Goal: Task Accomplishment & Management: Use online tool/utility

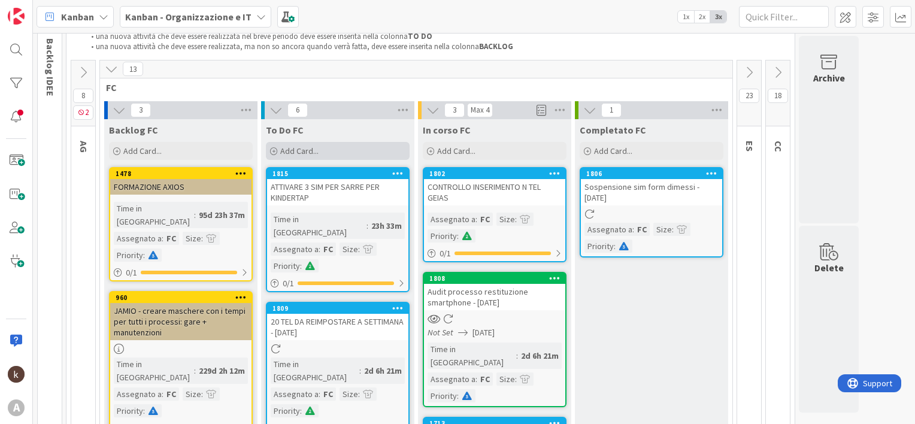
click at [294, 146] on span "Add Card..." at bounding box center [299, 151] width 38 height 11
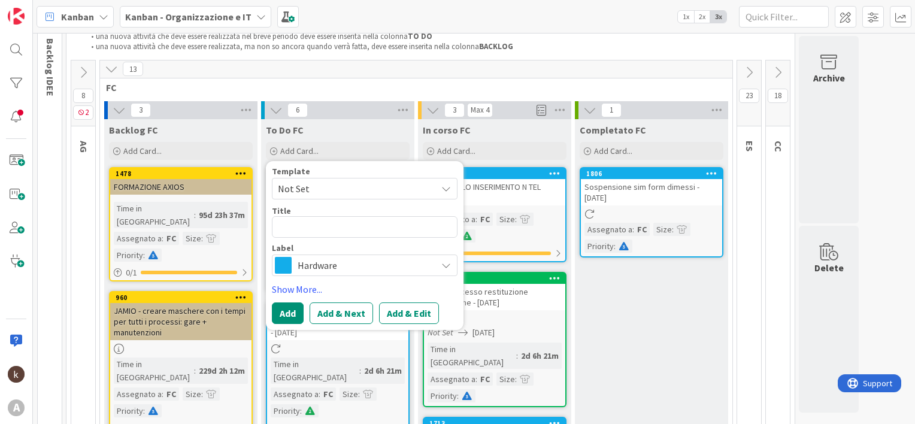
click at [311, 264] on span "Hardware" at bounding box center [364, 265] width 133 height 17
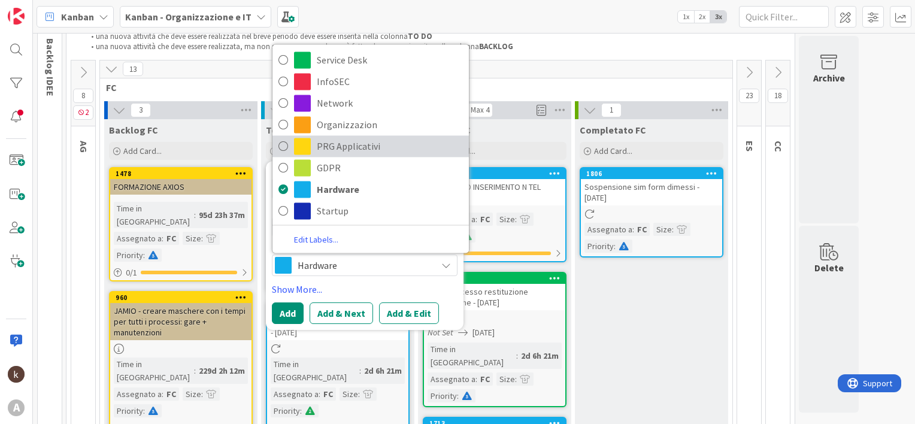
click at [329, 149] on span "PRG Applicativi" at bounding box center [390, 146] width 146 height 18
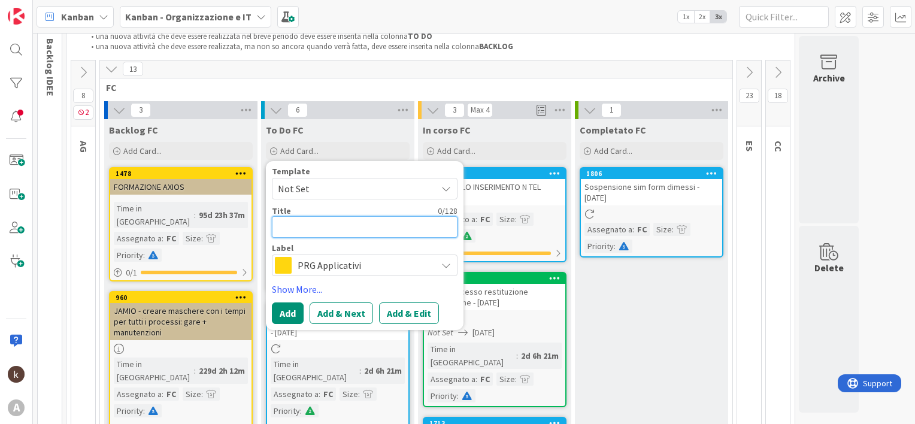
click at [311, 232] on textarea at bounding box center [365, 227] width 186 height 22
type textarea "x"
type textarea "C"
type textarea "x"
type textarea "CR"
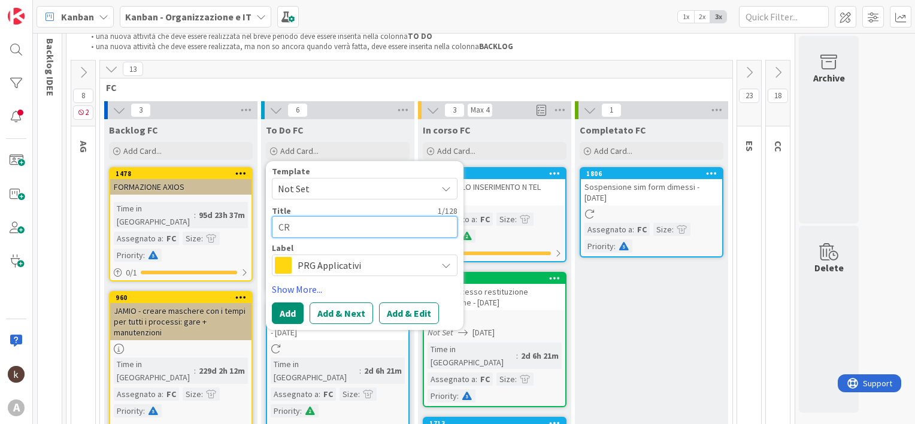
type textarea "x"
type textarea "CR"
type textarea "x"
type textarea "CR A"
type textarea "x"
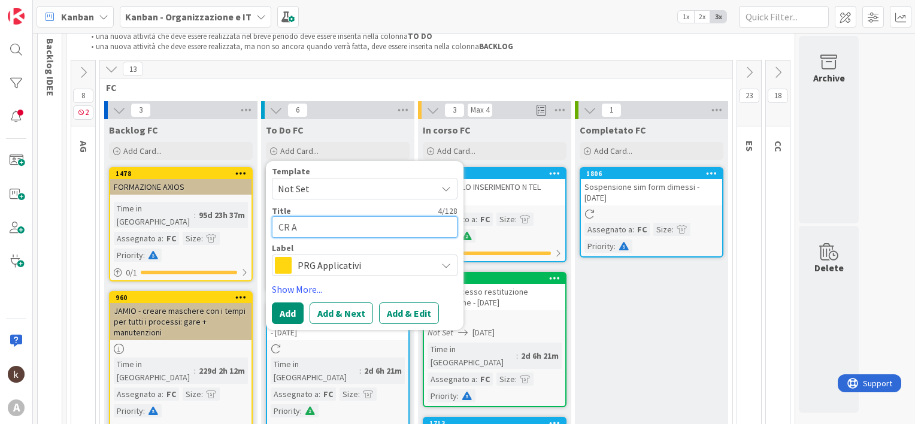
type textarea "CR AL"
type textarea "x"
type textarea "CR ALT"
type textarea "x"
type textarea "CR ALTA"
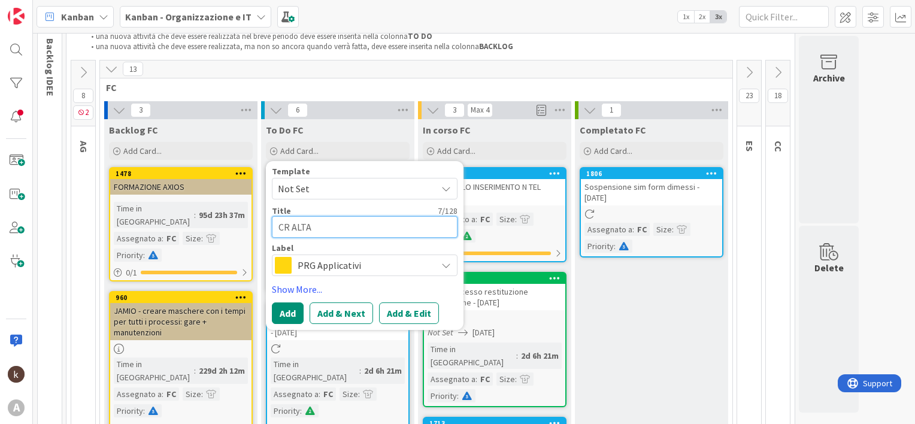
type textarea "x"
type textarea "CR ALTAM"
type textarea "x"
type textarea "CR ALTAMI"
type textarea "x"
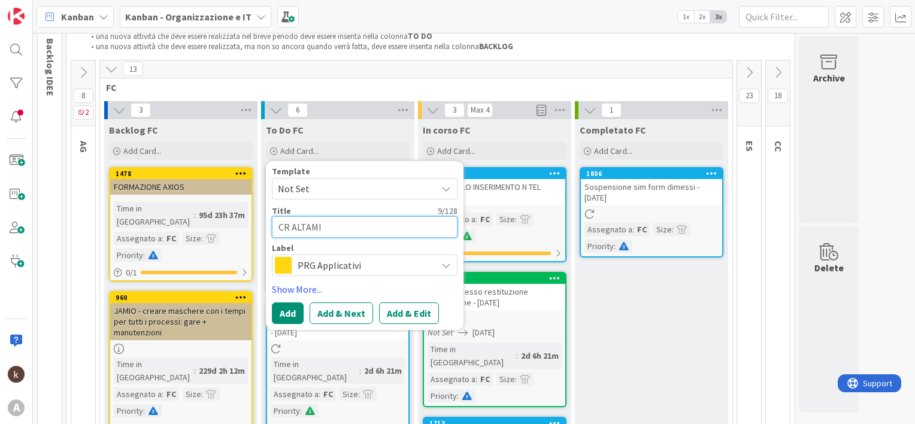
type textarea "CR ALTAMIR"
type textarea "x"
type textarea "CR ALTAMIRA"
type textarea "x"
type textarea "CR ALTAMIRA"
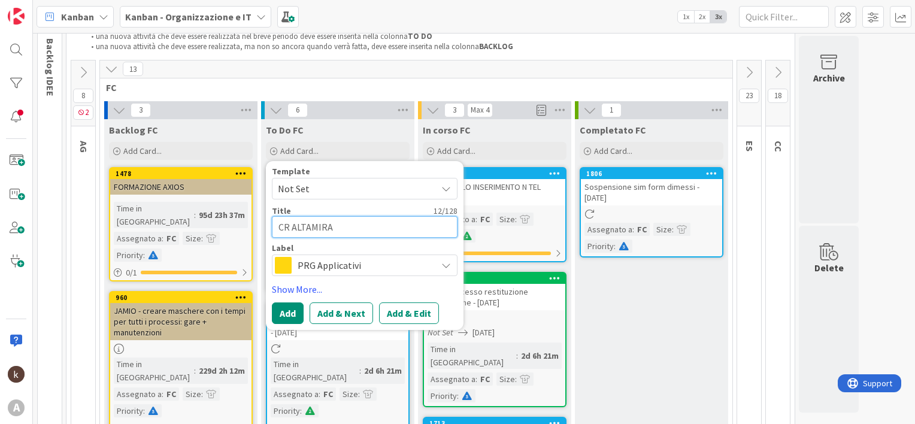
type textarea "x"
type textarea "CR ALTAMIRA Q"
type textarea "x"
type textarea "CR ALTAMIRA QU"
type textarea "x"
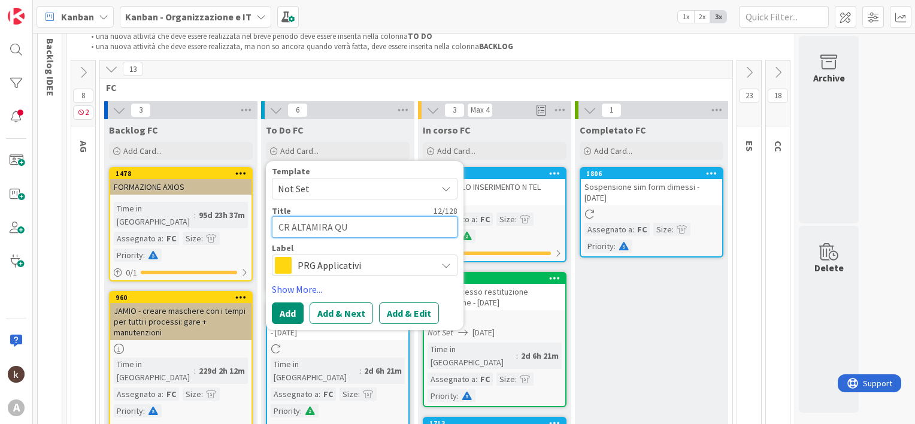
type textarea "CR ALTAMIRA QUO"
type textarea "x"
type textarea "CR ALTAMIRA QUOT"
type textarea "x"
type textarea "CR ALTAMIRA QUOTA"
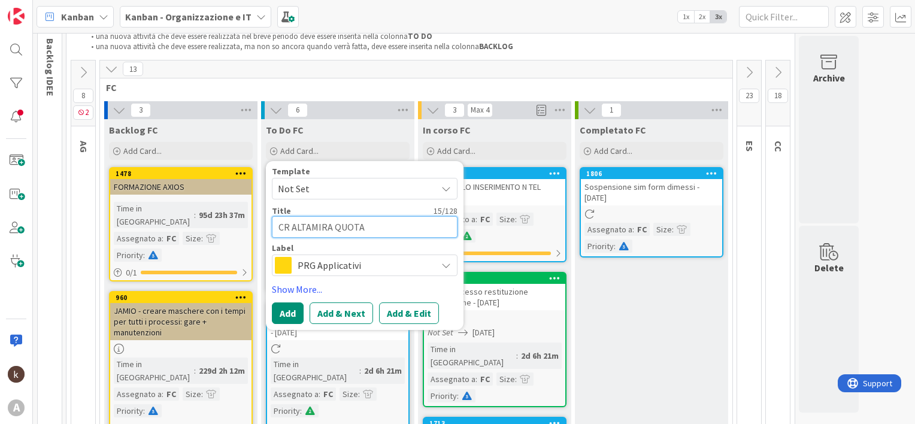
type textarea "x"
type textarea "CR ALTAMIRA QUOTAZ"
type textarea "x"
type textarea "CR ALTAMIRA QUOTAZIO"
type textarea "x"
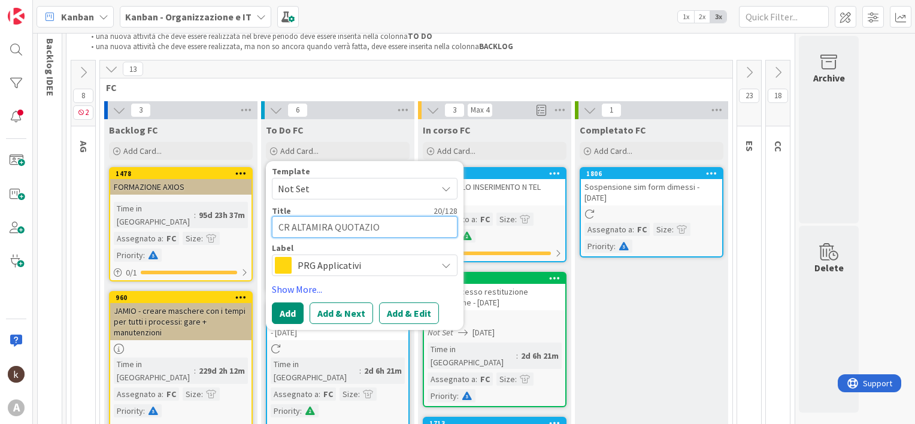
type textarea "CR ALTAMIRA QUOTAZION"
type textarea "x"
type textarea "CR ALTAMIRA QUOTAZIONE"
click at [276, 285] on link "Show More..." at bounding box center [365, 289] width 186 height 14
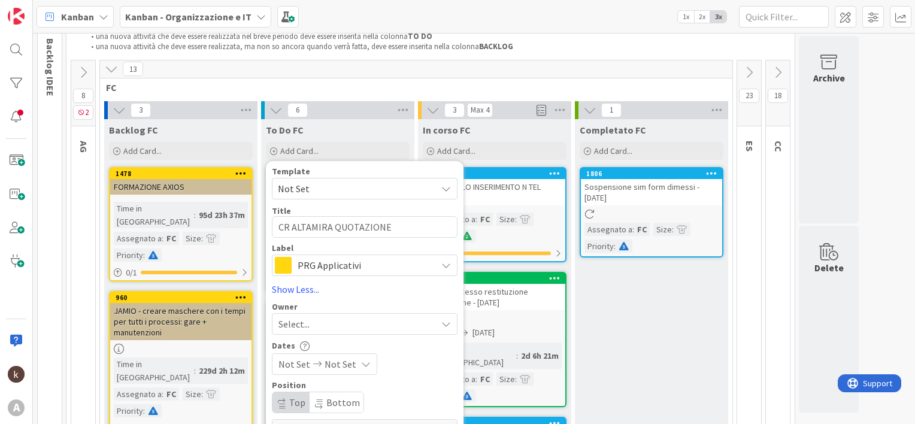
click at [328, 325] on div "Select..." at bounding box center [358, 324] width 158 height 14
click at [341, 323] on div "Select..." at bounding box center [358, 324] width 158 height 14
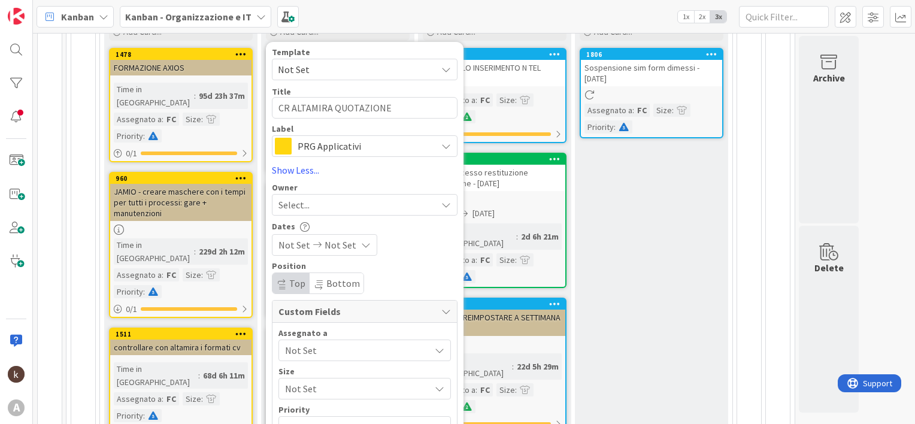
scroll to position [198, 0]
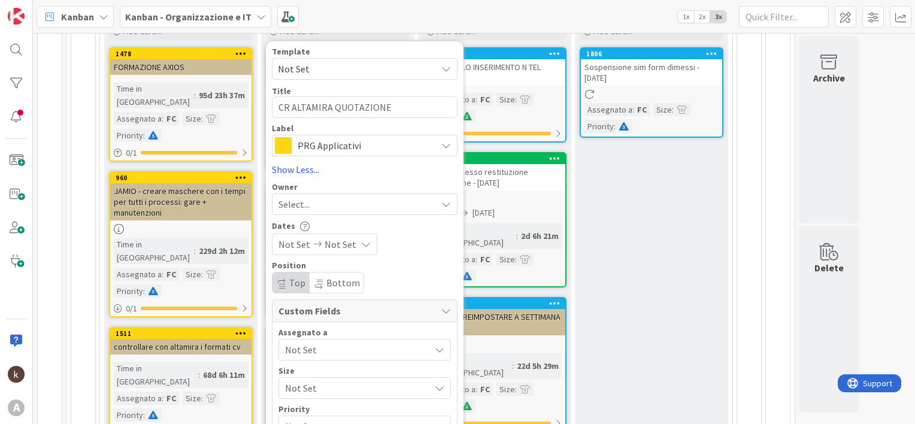
click at [316, 349] on span "Not Set" at bounding box center [357, 350] width 145 height 14
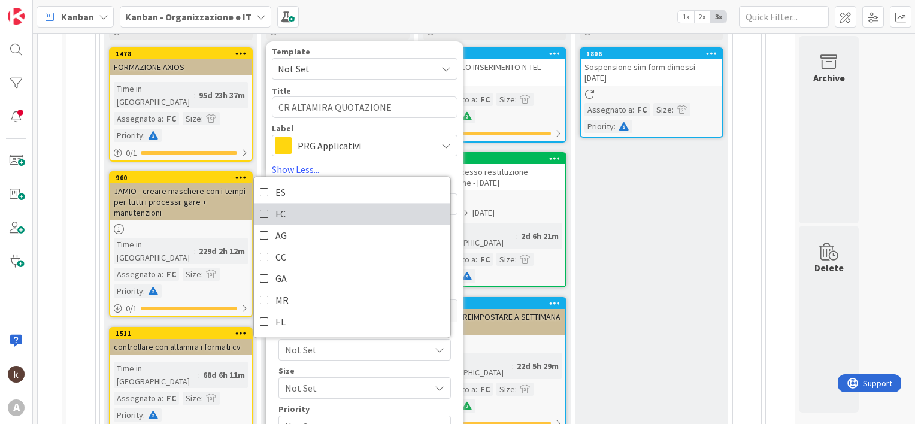
click at [290, 216] on link "FC" at bounding box center [352, 214] width 196 height 22
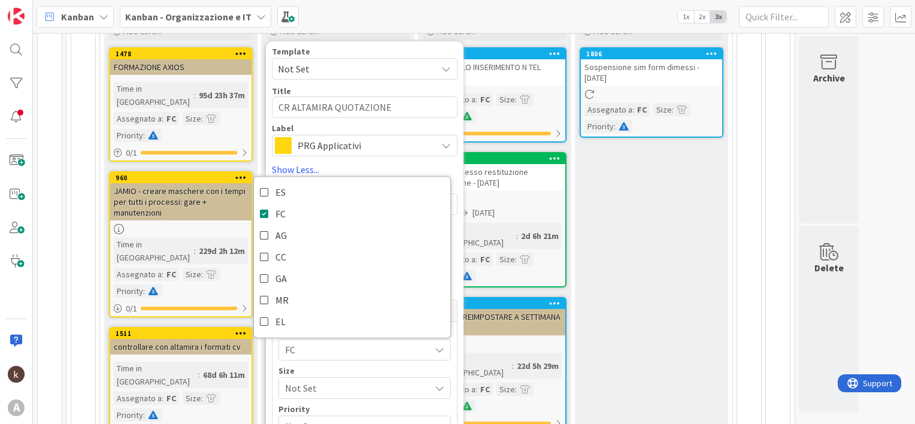
click at [343, 393] on span "Not Set" at bounding box center [354, 388] width 139 height 17
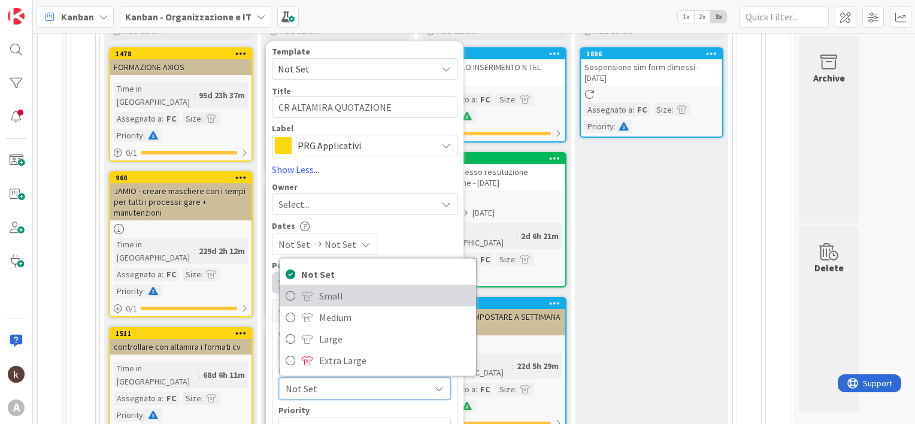
click at [329, 298] on span "Small" at bounding box center [394, 295] width 151 height 18
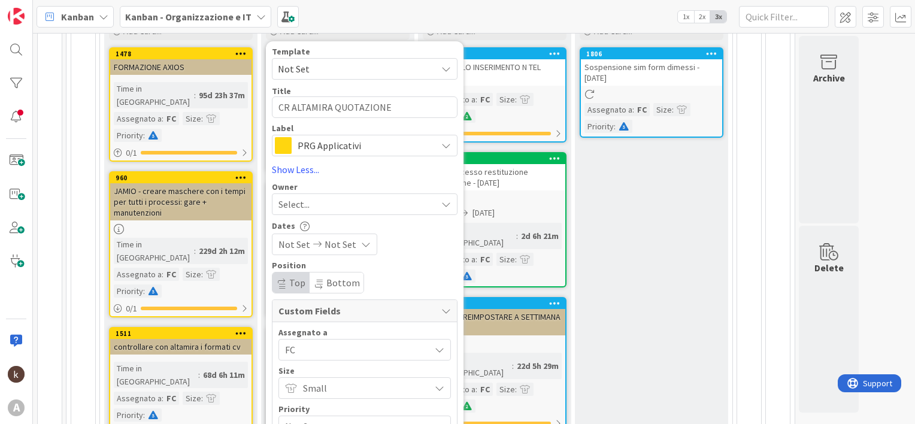
scroll to position [258, 0]
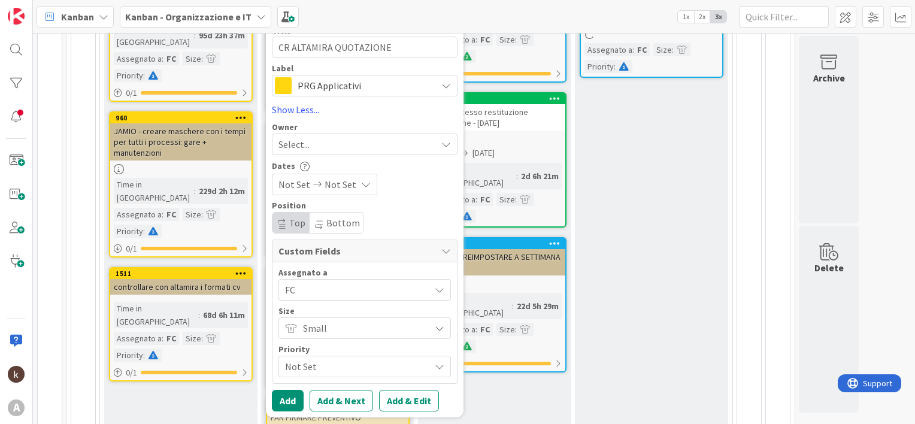
click at [319, 369] on span "Not Set" at bounding box center [354, 366] width 139 height 17
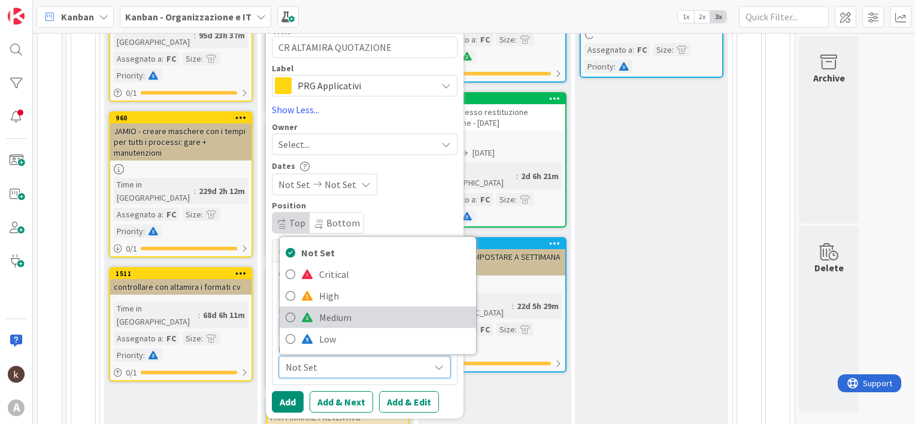
click at [320, 320] on span "Medium" at bounding box center [394, 317] width 151 height 18
type textarea "x"
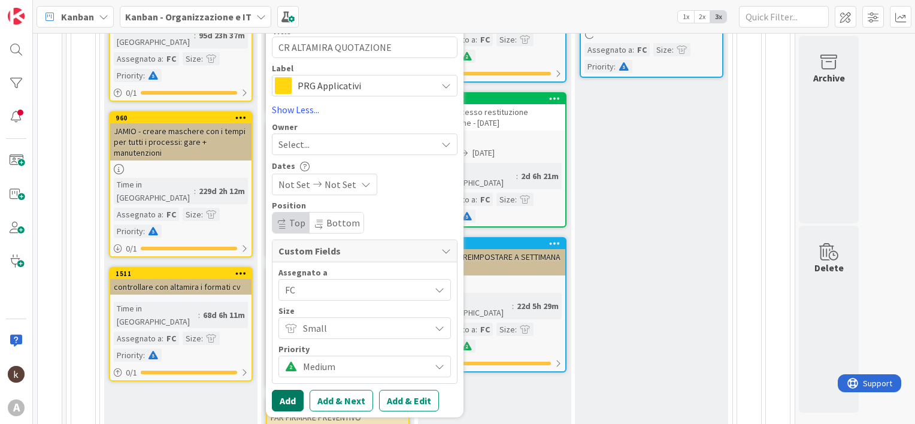
click at [291, 397] on button "Add" at bounding box center [288, 401] width 32 height 22
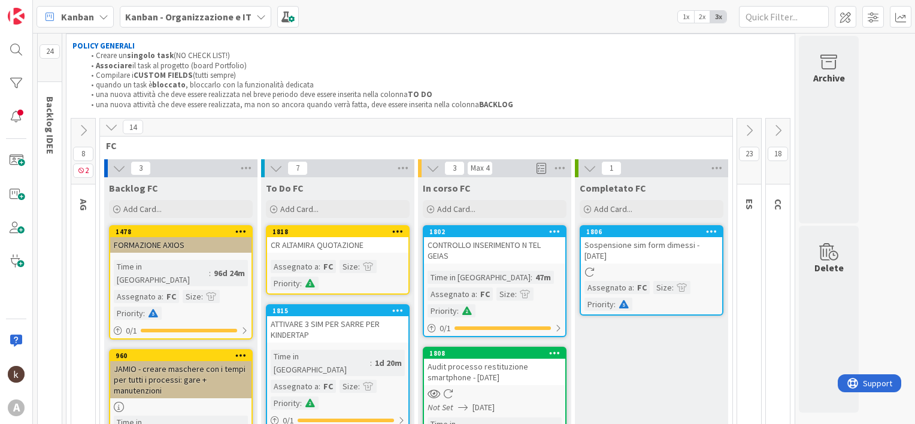
scroll to position [19, 0]
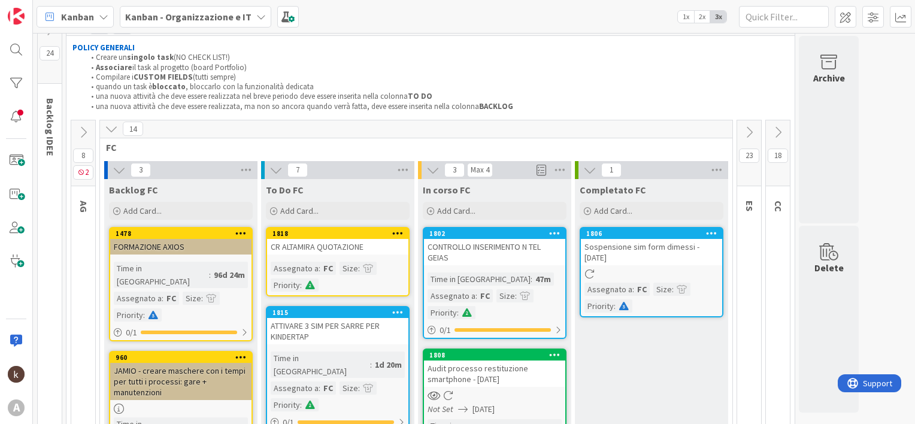
click at [322, 250] on div "CR ALTAMIRA QUOTAZIONE" at bounding box center [337, 247] width 141 height 16
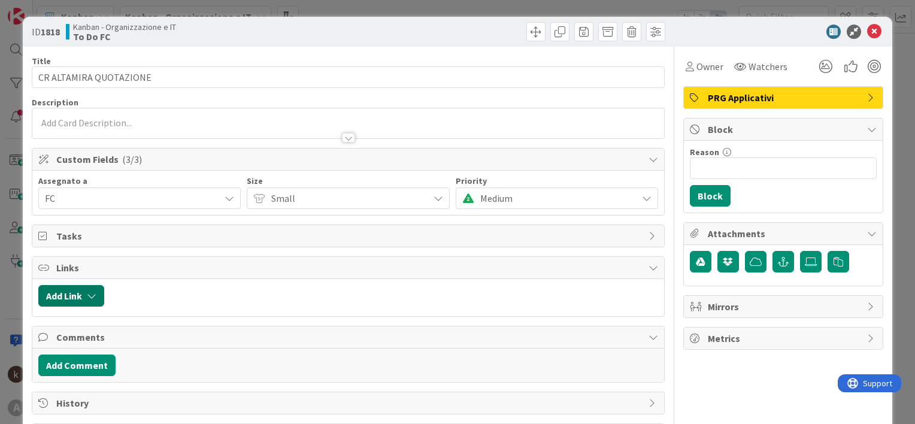
click at [59, 295] on button "Add Link" at bounding box center [71, 296] width 66 height 22
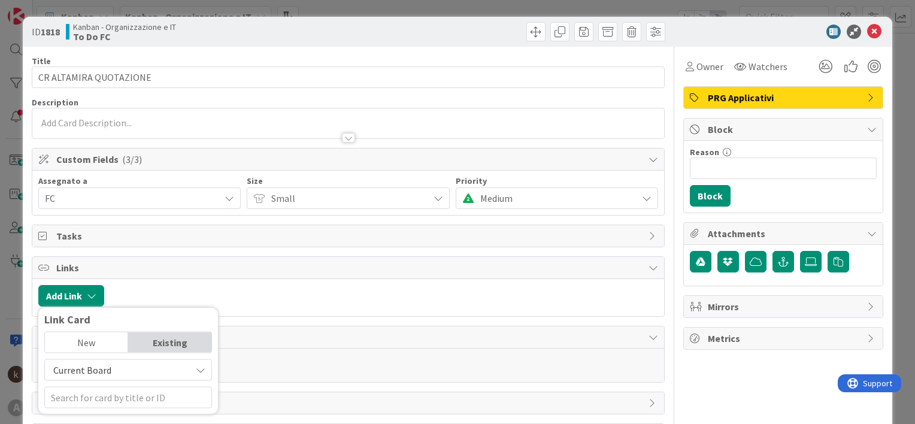
click at [100, 362] on span "Current Board" at bounding box center [118, 370] width 134 height 17
click at [99, 337] on span "All Boards" at bounding box center [134, 342] width 167 height 18
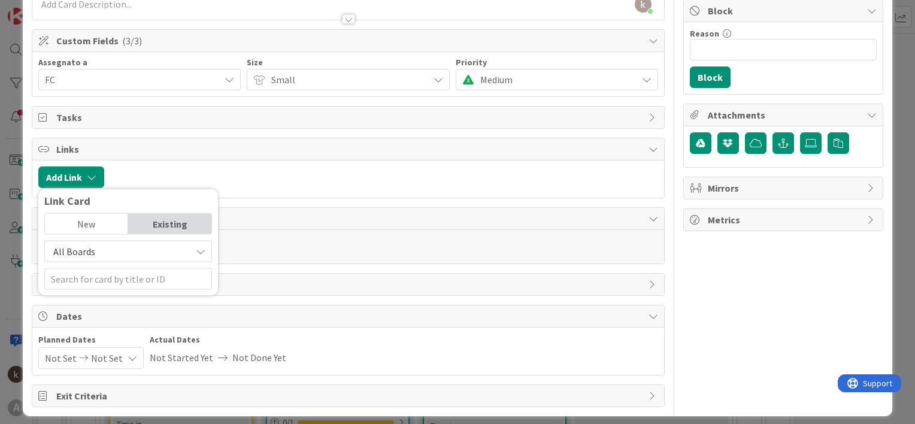
scroll to position [120, 0]
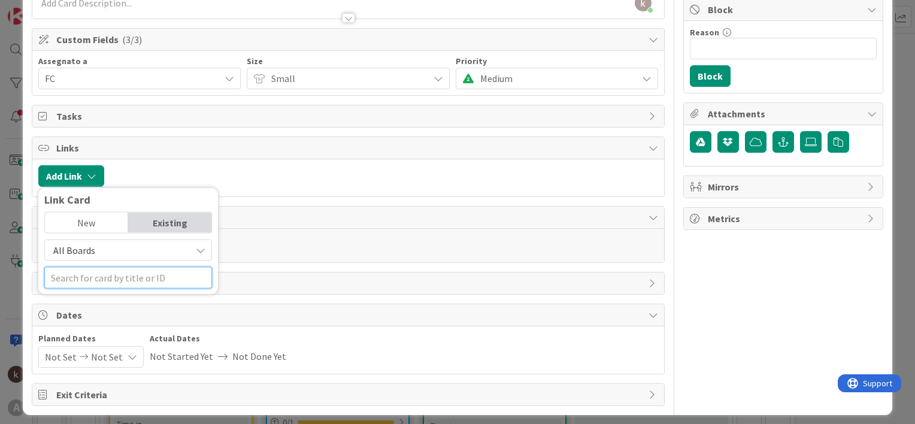
click at [101, 280] on input "text" at bounding box center [128, 278] width 168 height 22
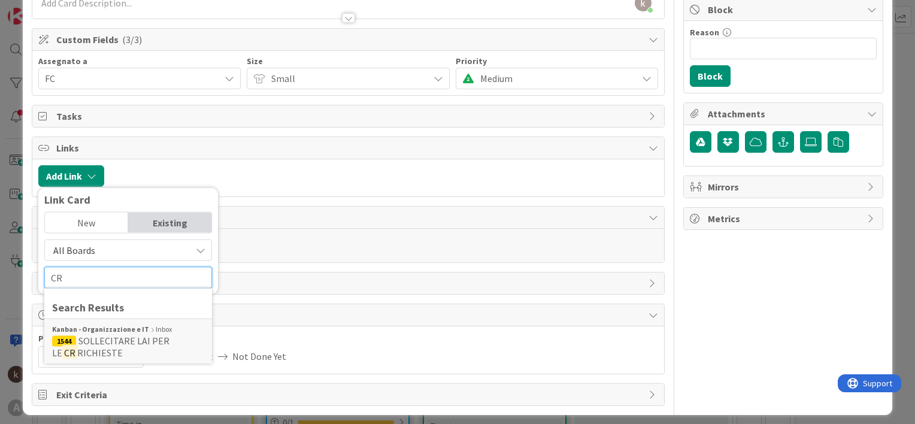
type input "CR"
click at [105, 255] on span "All Boards" at bounding box center [118, 250] width 134 height 17
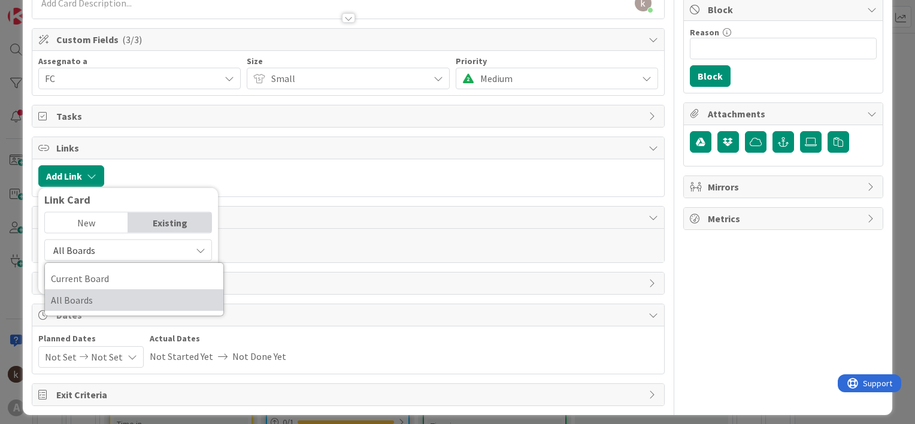
click at [104, 299] on span "All Boards" at bounding box center [134, 300] width 167 height 18
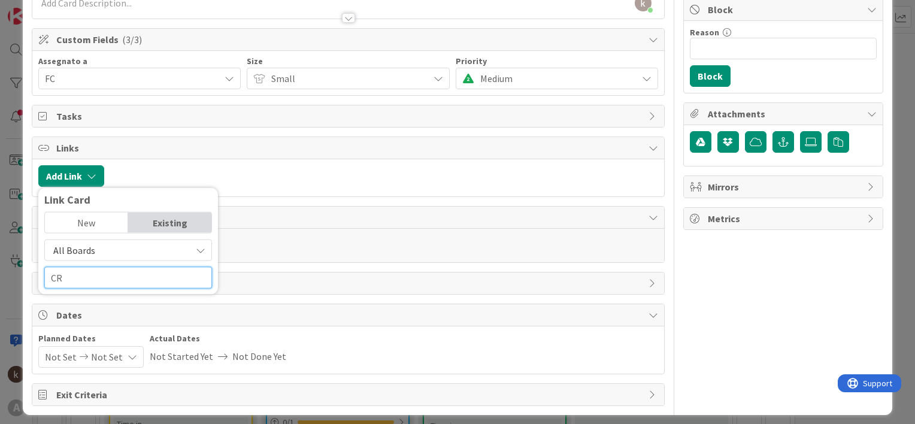
click at [106, 283] on input "CR" at bounding box center [128, 278] width 168 height 22
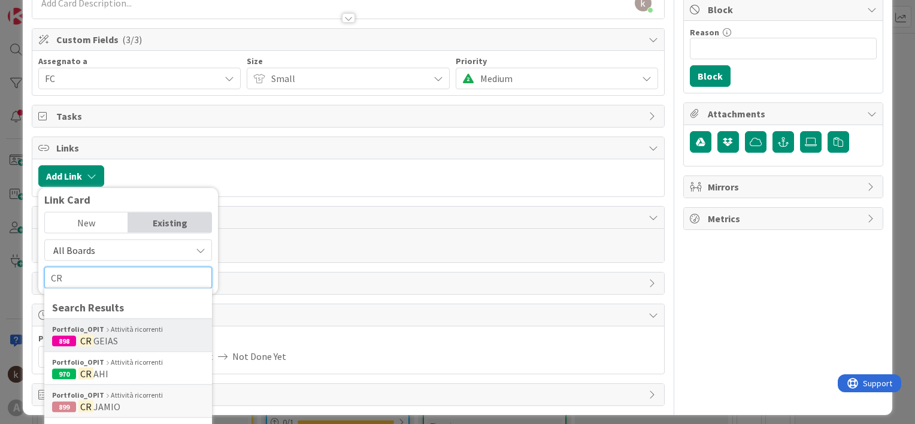
scroll to position [180, 0]
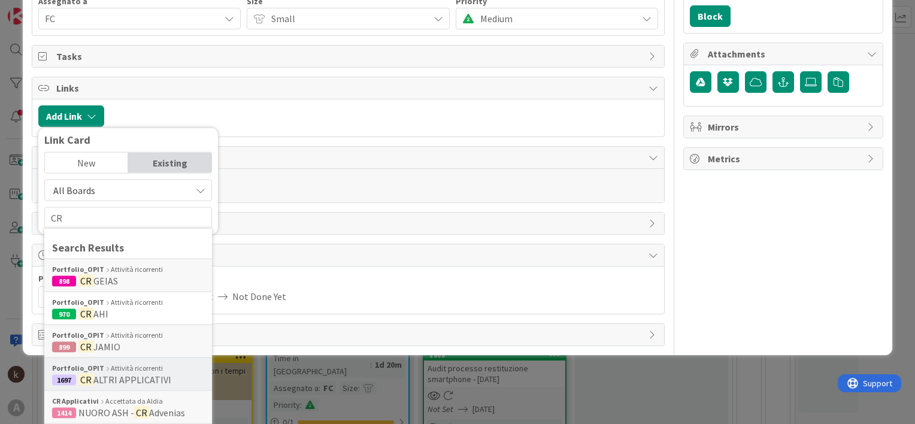
click at [117, 369] on div "Portfolio_OPIT Attività ricorrenti" at bounding box center [128, 368] width 152 height 11
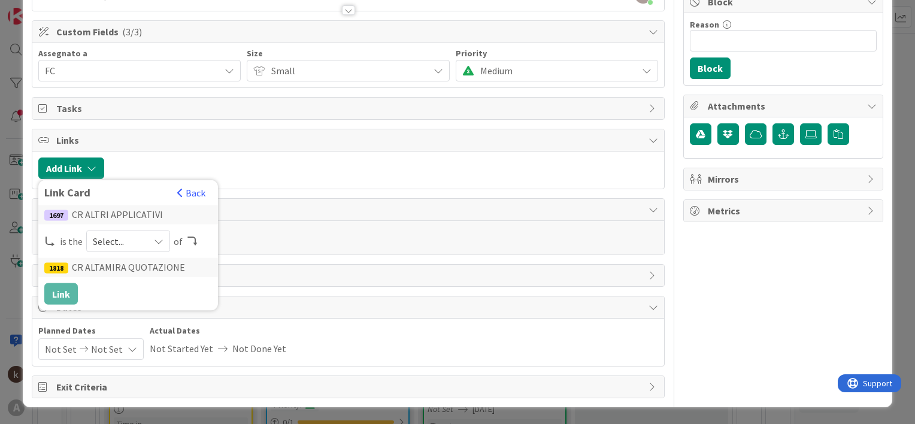
scroll to position [125, 0]
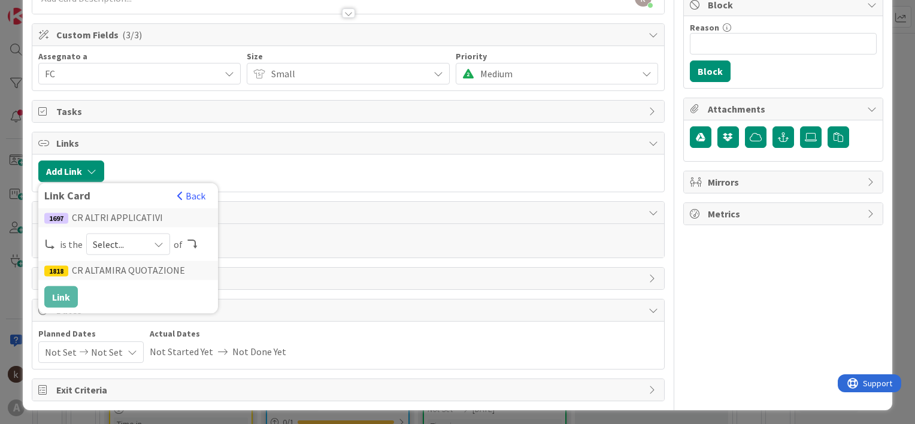
click at [158, 249] on div "Select..." at bounding box center [128, 245] width 84 height 22
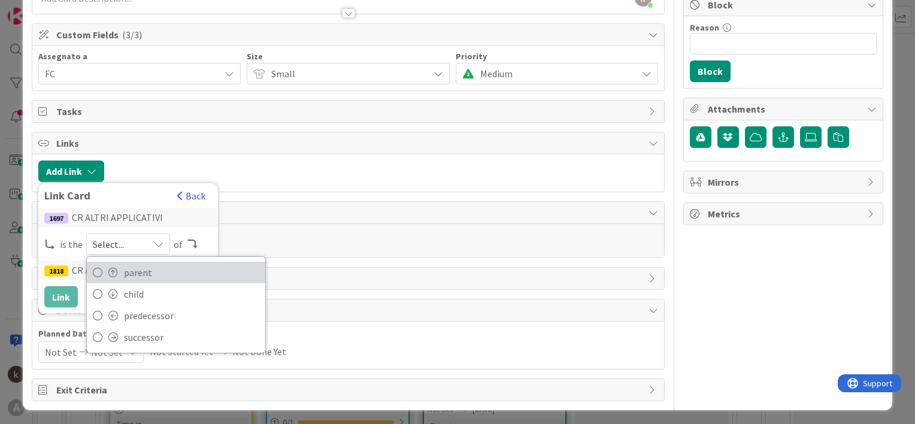
click at [137, 268] on span "parent" at bounding box center [191, 273] width 135 height 18
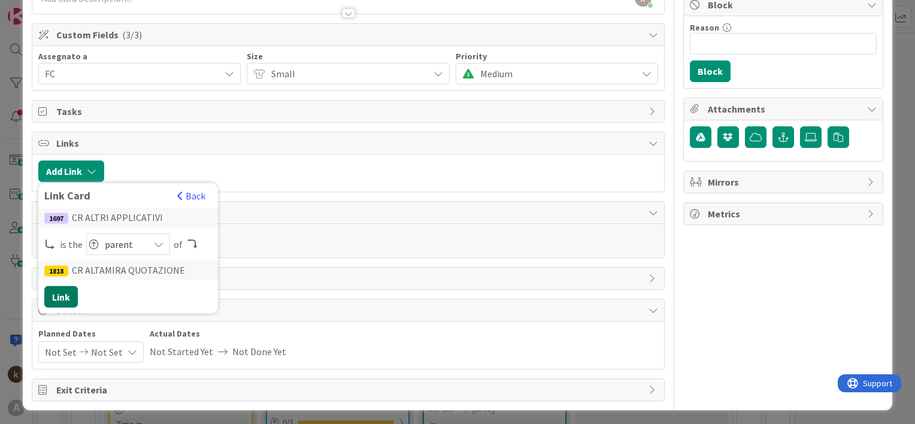
click at [63, 292] on button "Link" at bounding box center [61, 297] width 34 height 22
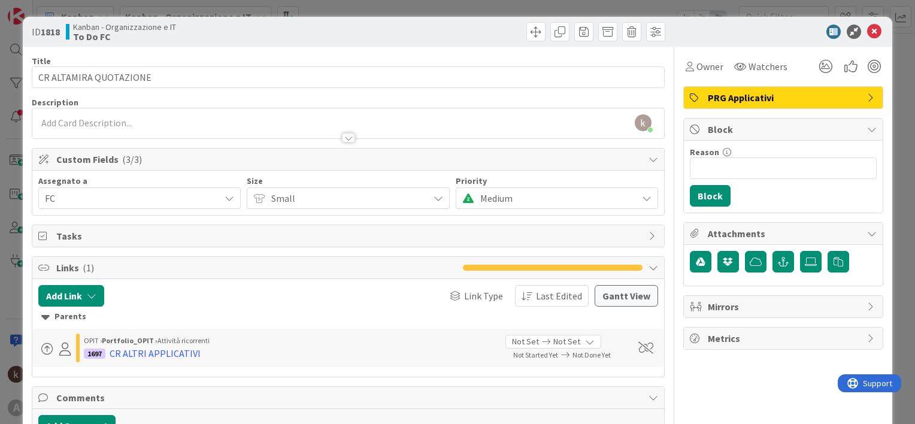
scroll to position [0, 0]
click at [867, 31] on icon at bounding box center [874, 32] width 14 height 14
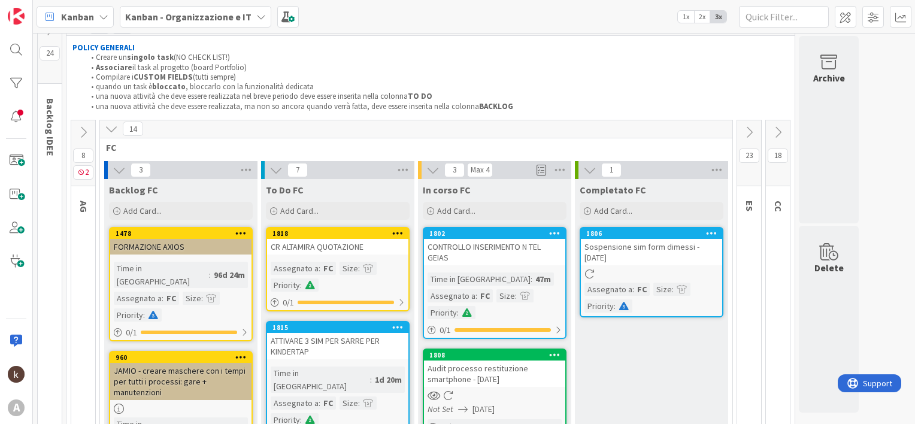
click at [340, 244] on div "CR ALTAMIRA QUOTAZIONE" at bounding box center [337, 247] width 141 height 16
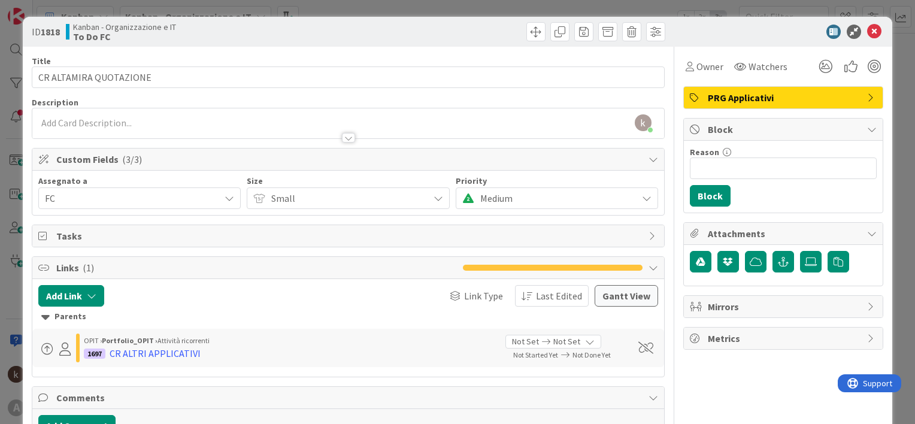
click at [147, 128] on div at bounding box center [348, 132] width 632 height 13
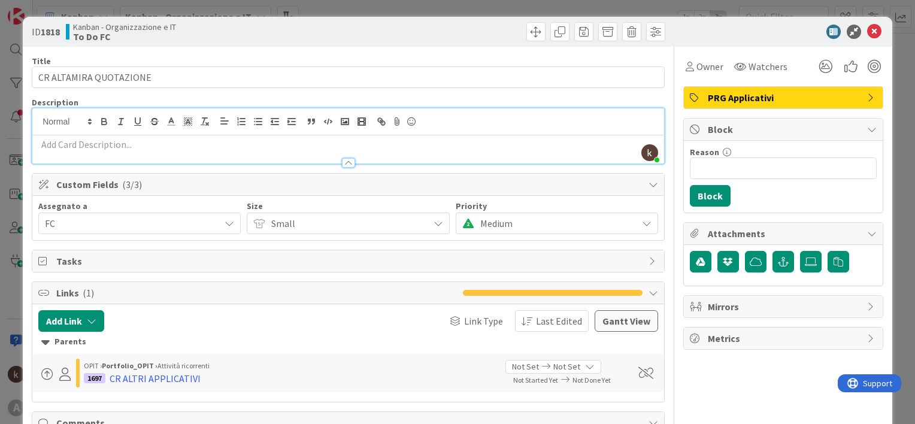
click at [137, 153] on div at bounding box center [348, 157] width 632 height 13
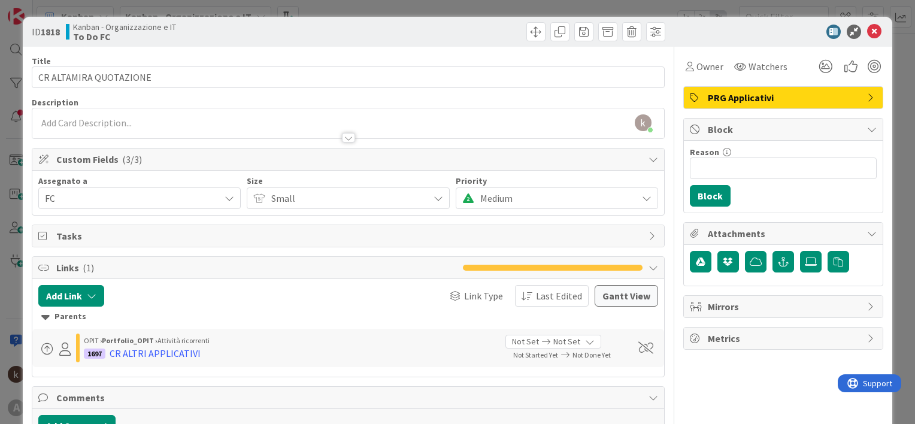
click at [129, 126] on div at bounding box center [348, 132] width 632 height 13
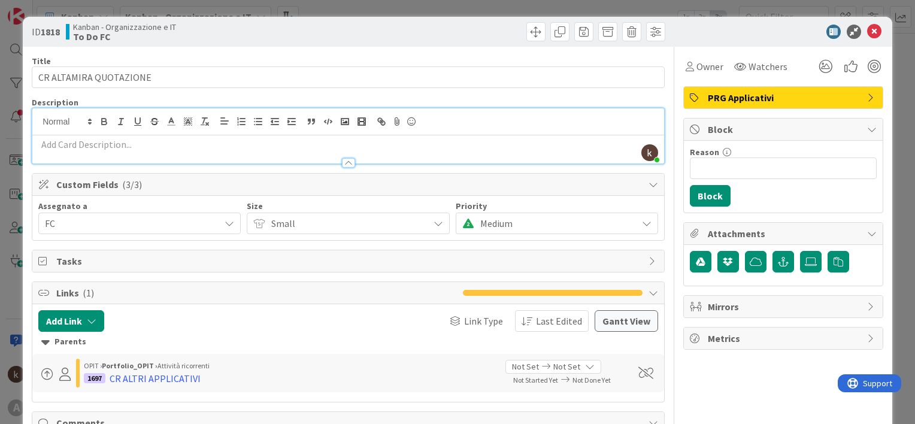
click at [141, 151] on div at bounding box center [348, 157] width 632 height 13
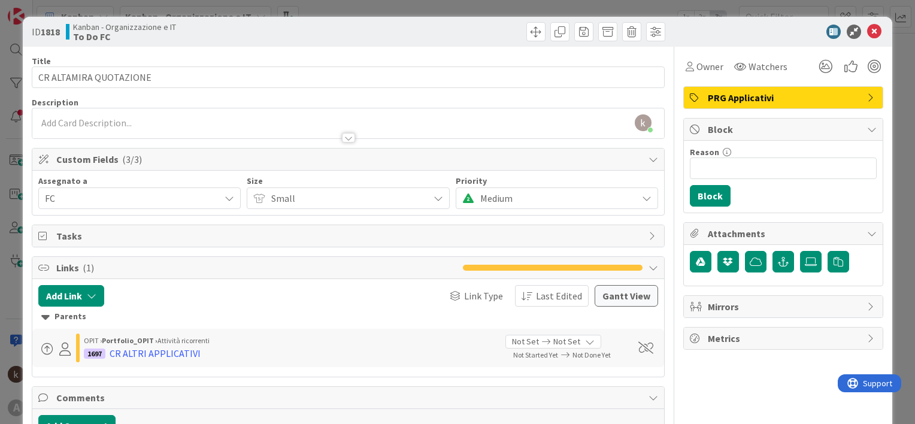
click at [343, 138] on div at bounding box center [348, 138] width 13 height 10
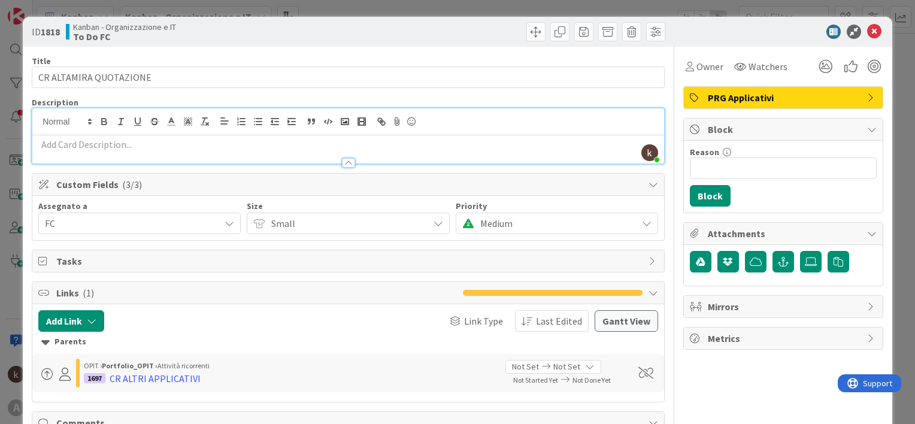
click at [343, 138] on p at bounding box center [348, 145] width 620 height 14
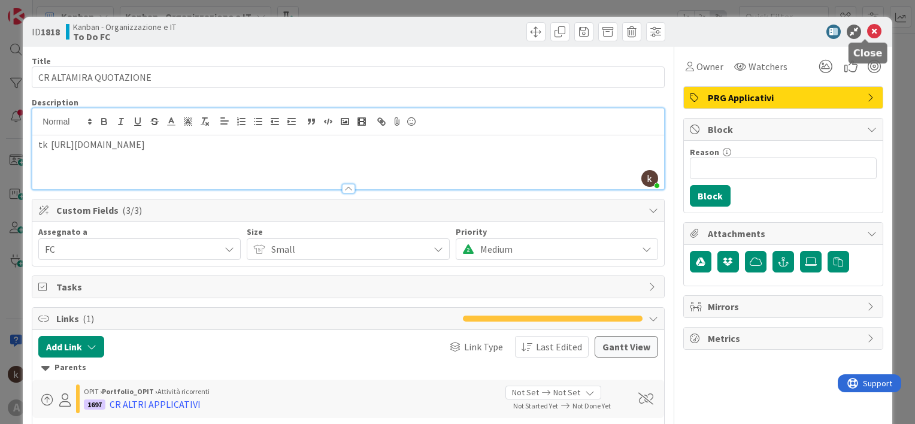
click at [872, 31] on icon at bounding box center [874, 32] width 14 height 14
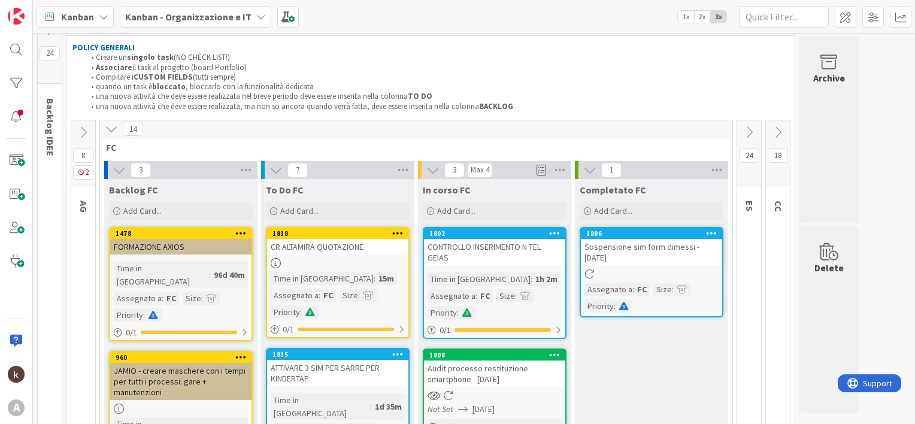
click at [240, 16] on b "Kanban - Organizzazione e IT" at bounding box center [188, 17] width 126 height 12
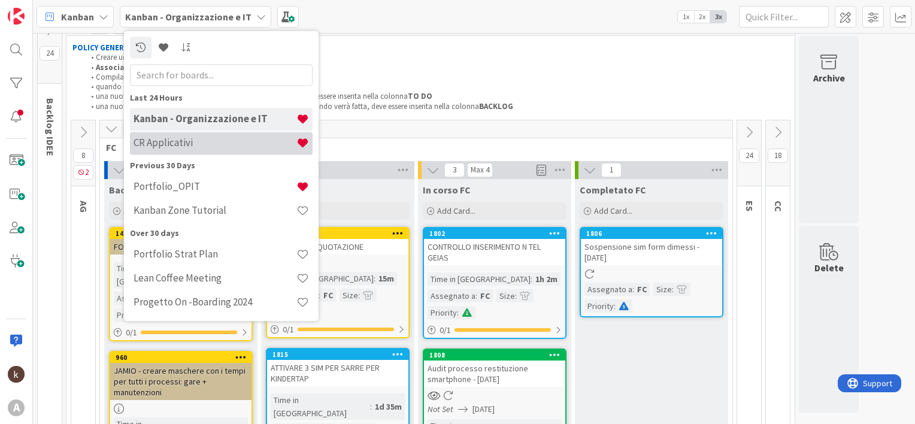
click at [153, 149] on h4 "CR Applicativi" at bounding box center [215, 143] width 163 height 12
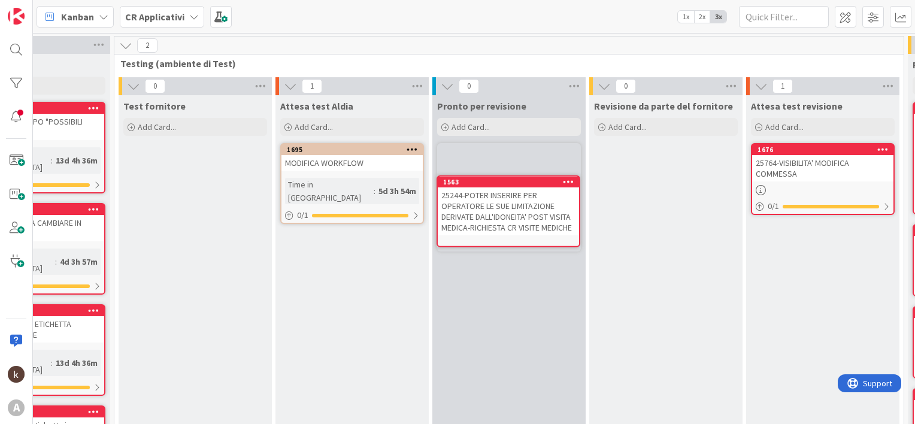
scroll to position [0, 1057]
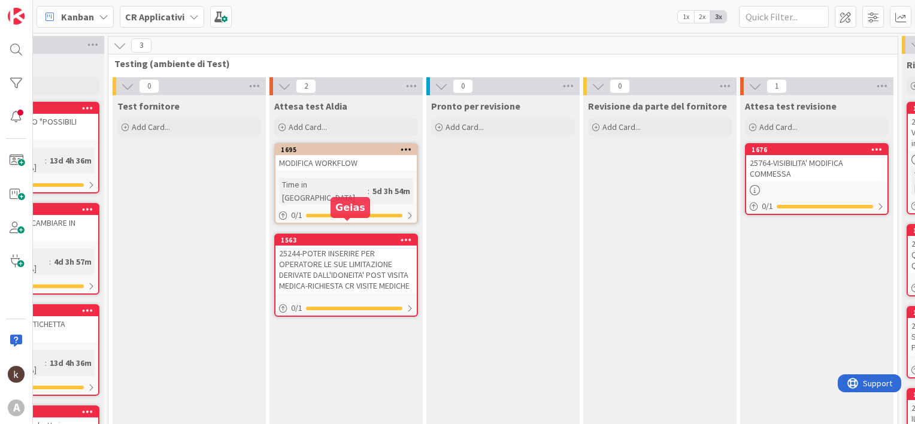
click at [349, 236] on div "1563" at bounding box center [349, 240] width 136 height 8
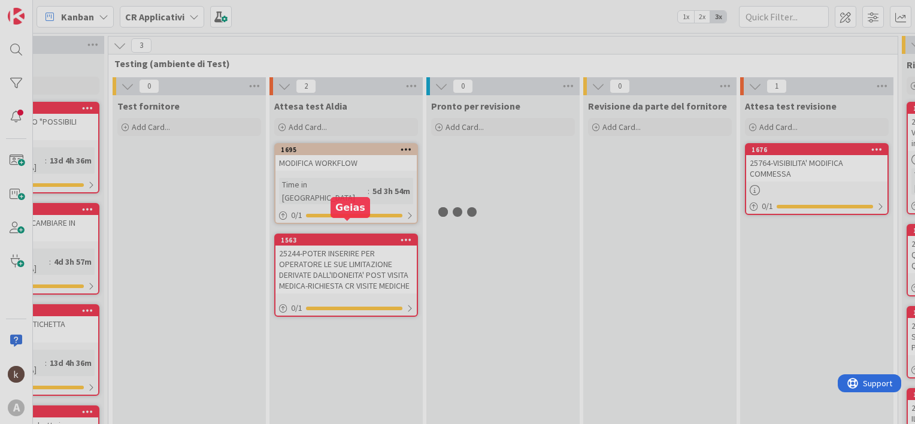
click at [349, 225] on div at bounding box center [457, 212] width 915 height 424
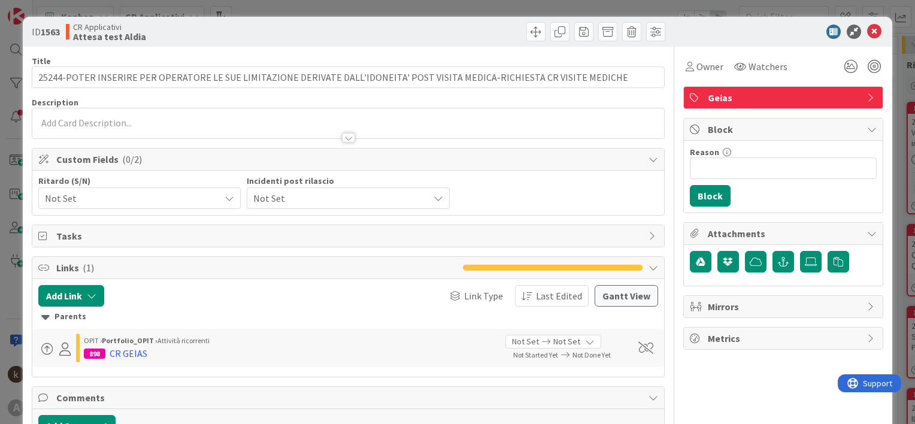
drag, startPoint x: 117, startPoint y: 117, endPoint x: 124, endPoint y: 117, distance: 6.6
click at [124, 117] on div at bounding box center [348, 123] width 632 height 30
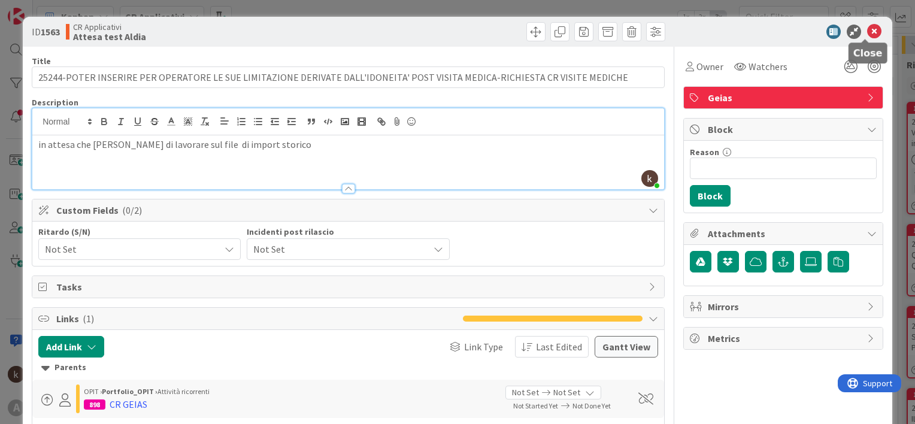
drag, startPoint x: 865, startPoint y: 34, endPoint x: 628, endPoint y: 180, distance: 278.3
click at [867, 34] on icon at bounding box center [874, 32] width 14 height 14
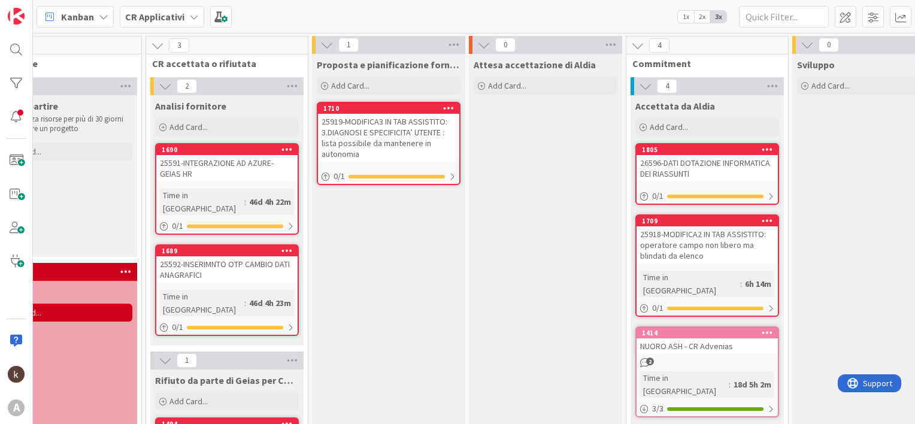
scroll to position [0, 30]
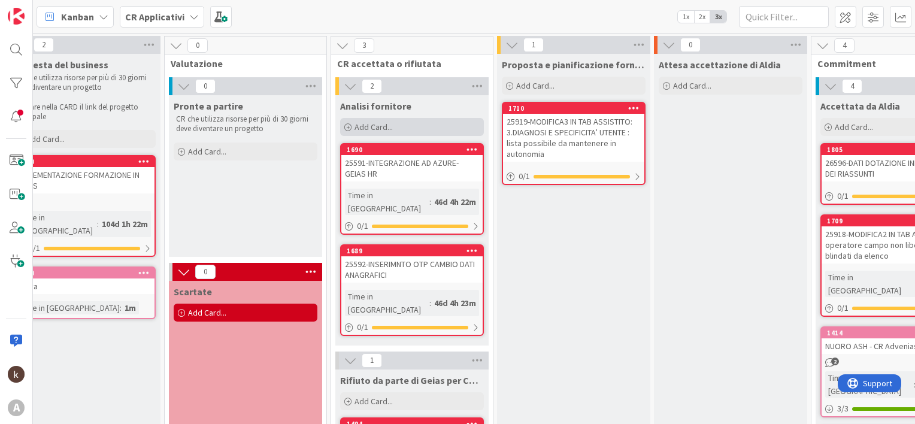
click at [376, 126] on span "Add Card..." at bounding box center [374, 127] width 38 height 11
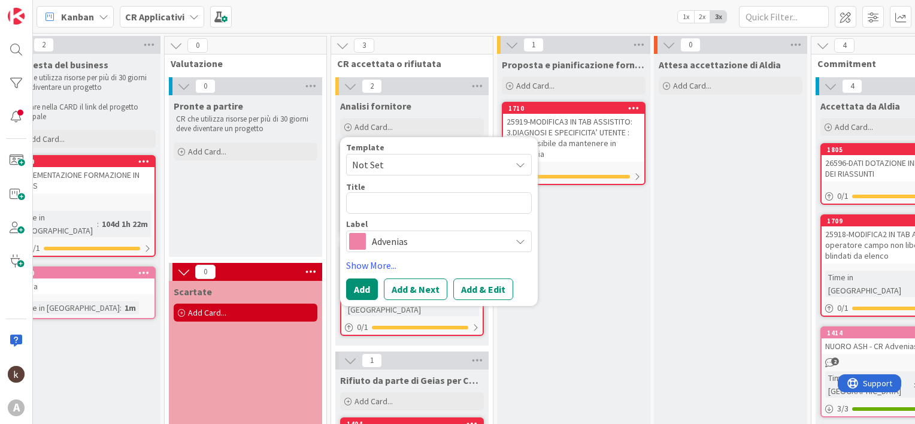
click at [386, 237] on span "Advenias" at bounding box center [438, 241] width 133 height 17
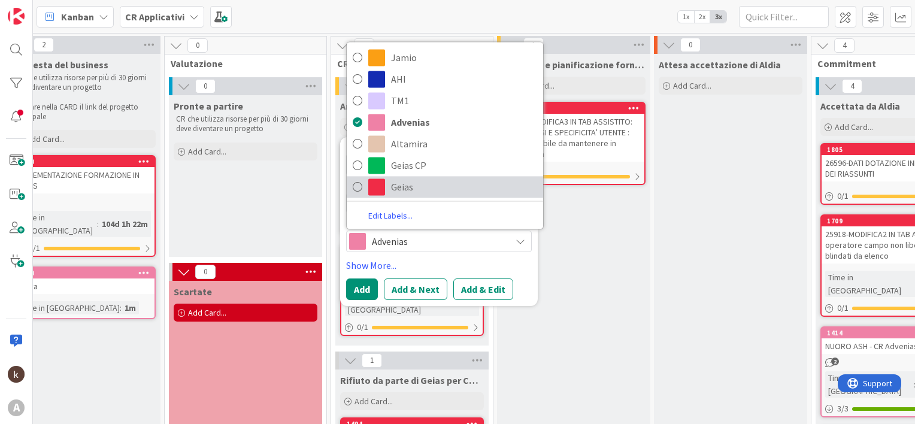
click at [400, 194] on span "Geias" at bounding box center [464, 187] width 146 height 18
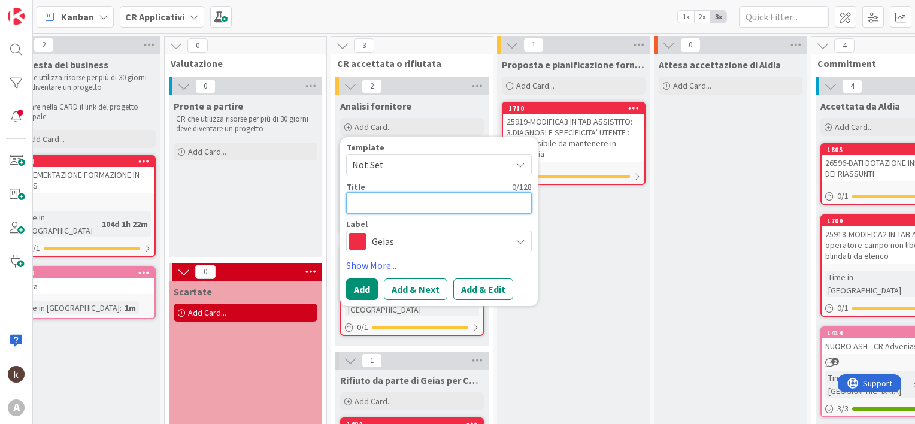
click at [382, 206] on textarea at bounding box center [439, 203] width 186 height 22
type textarea "x"
type textarea "_"
paste textarea "26698"
type textarea "x"
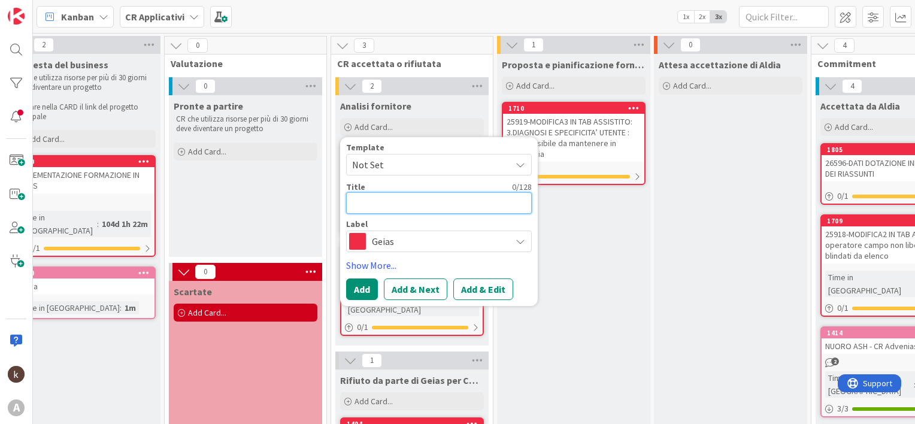
type textarea "26698"
type textarea "x"
type textarea "26698-"
paste textarea "MENU A TENDINA CON GRAVITA' UTENTE NELLA COMMESSA"
type textarea "x"
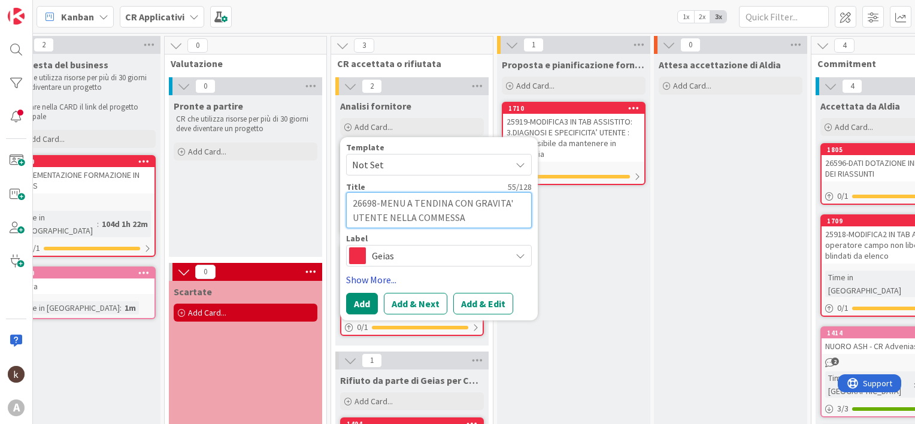
type textarea "26698-MENU A TENDINA CON GRAVITA' UTENTE NELLA COMMESSA"
click at [383, 279] on link "Show More..." at bounding box center [439, 280] width 186 height 14
type textarea "x"
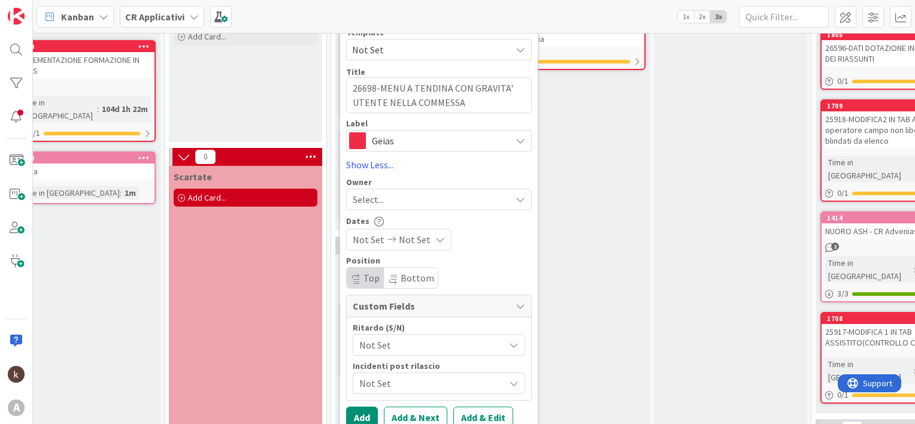
scroll to position [120, 30]
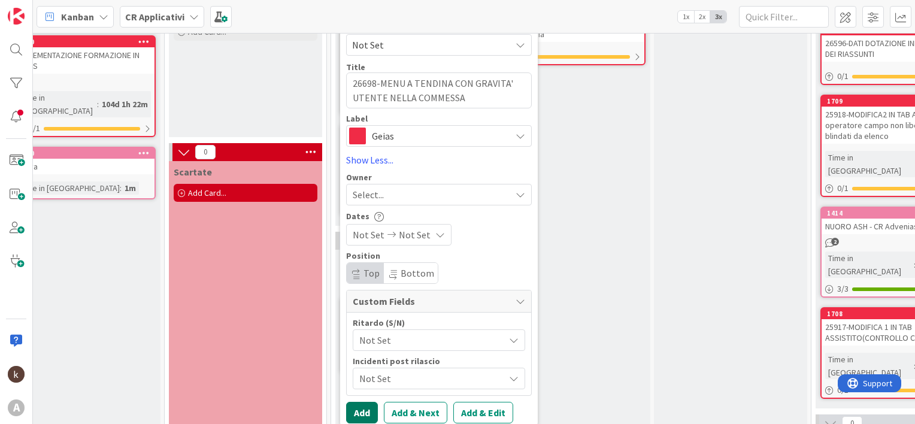
click at [355, 409] on button "Add" at bounding box center [362, 413] width 32 height 22
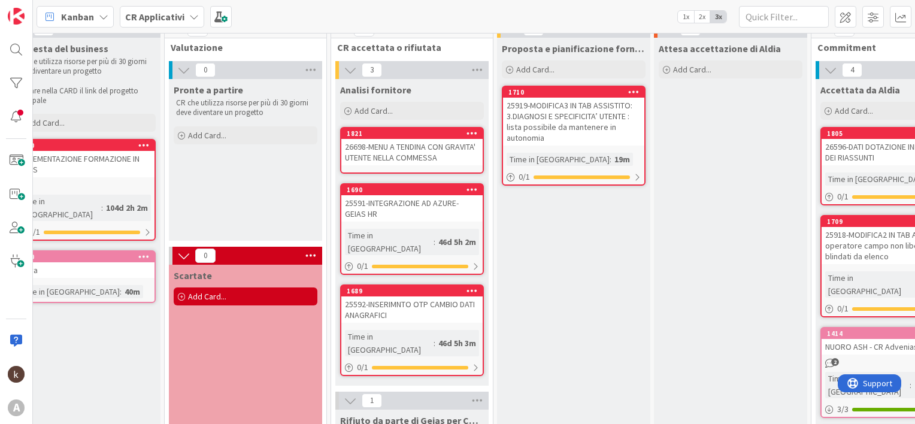
scroll to position [0, 30]
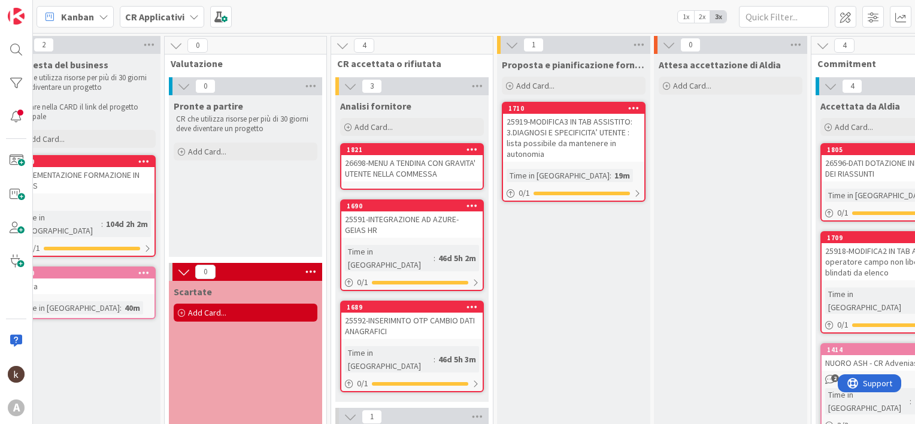
click at [386, 161] on div "26698-MENU A TENDINA CON GRAVITA' UTENTE NELLA COMMESSA" at bounding box center [411, 168] width 141 height 26
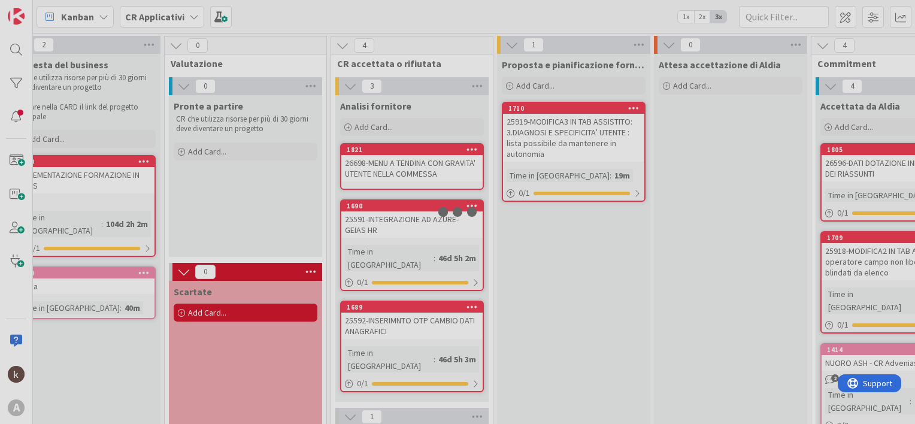
click at [386, 161] on div at bounding box center [457, 212] width 915 height 424
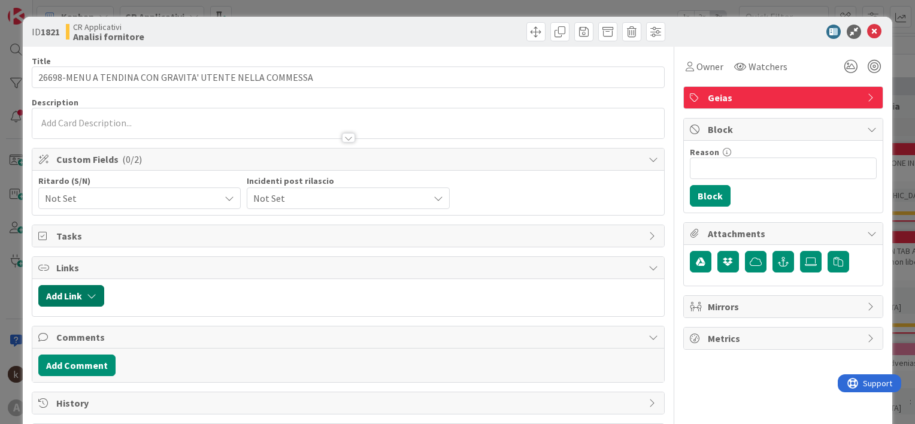
click at [90, 291] on icon "button" at bounding box center [92, 296] width 10 height 10
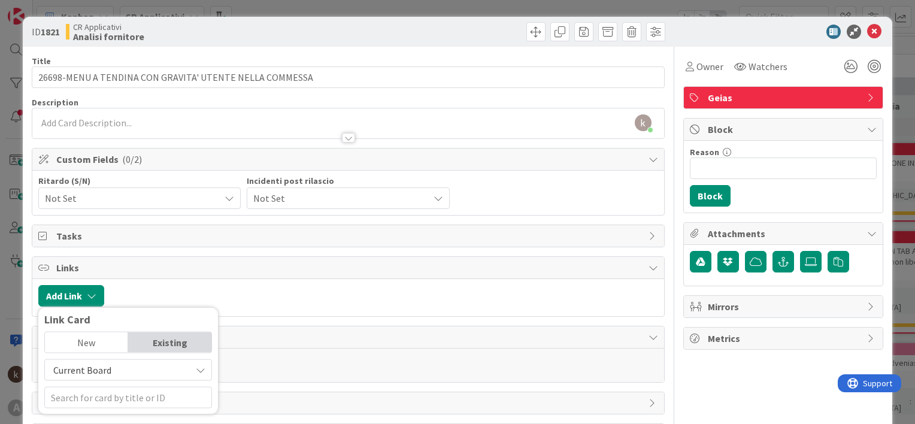
click at [89, 365] on span "Current Board" at bounding box center [82, 370] width 58 height 12
click at [87, 341] on span "All Boards" at bounding box center [134, 342] width 167 height 18
click at [93, 393] on input "text" at bounding box center [128, 398] width 168 height 22
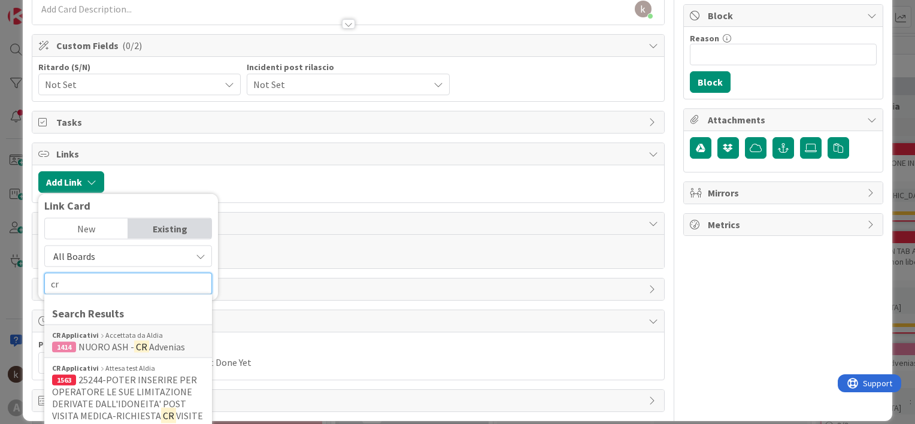
scroll to position [120, 0]
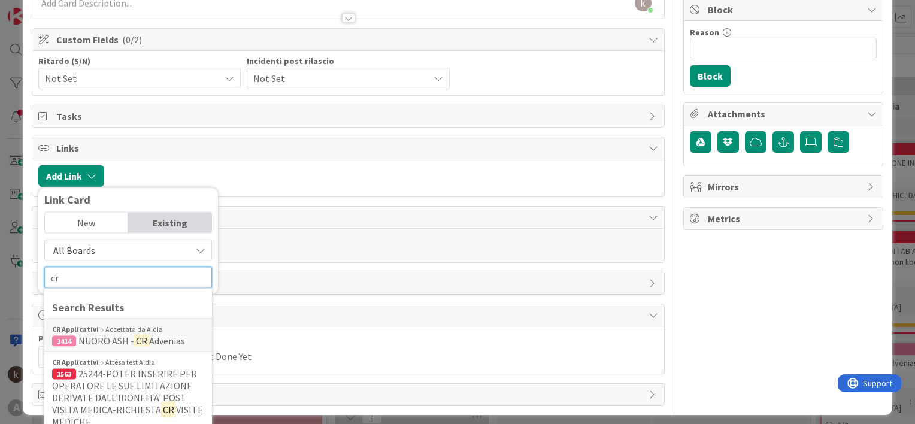
type input "cr"
click at [101, 250] on span "All Boards" at bounding box center [118, 250] width 134 height 17
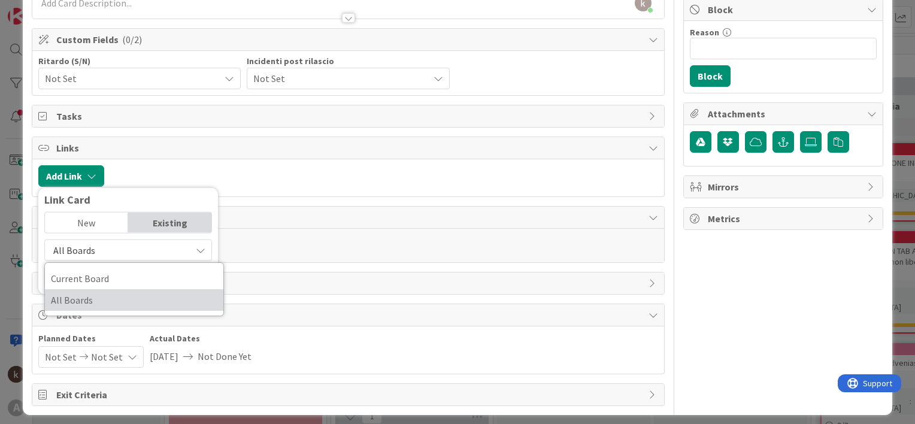
click at [99, 303] on span "All Boards" at bounding box center [134, 300] width 167 height 18
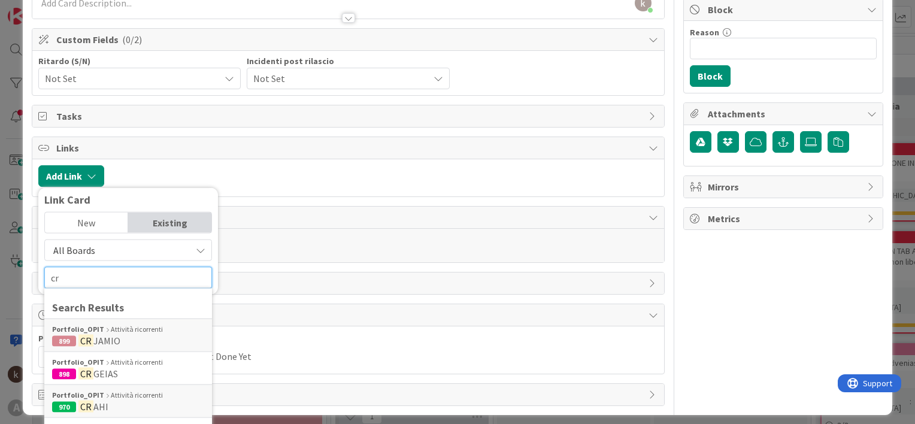
click at [96, 277] on input "cr" at bounding box center [128, 278] width 168 height 22
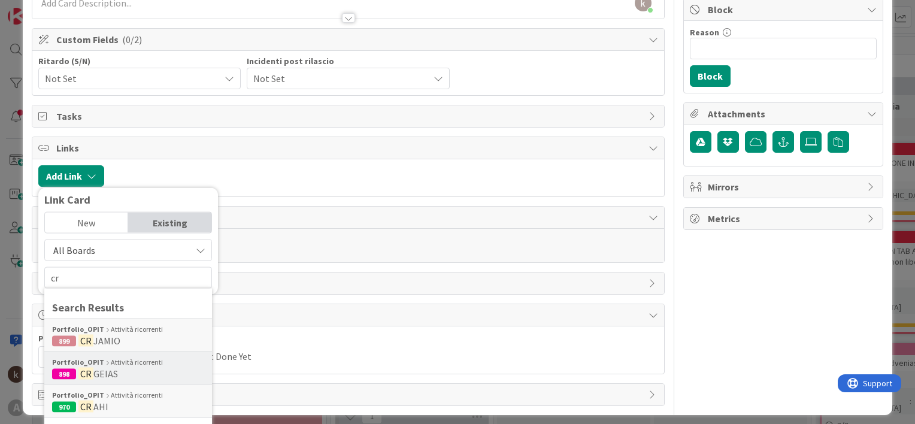
click at [111, 362] on div "Portfolio_OPIT Attività ricorrenti" at bounding box center [128, 362] width 152 height 11
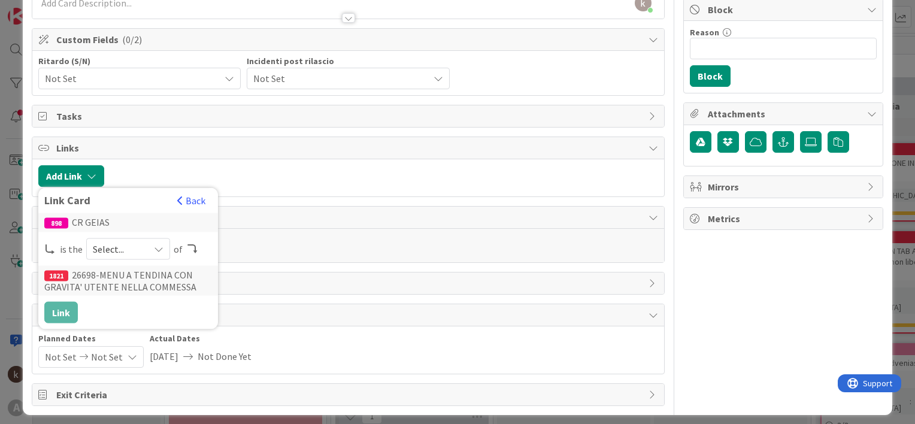
click at [117, 246] on span "Select..." at bounding box center [118, 249] width 50 height 17
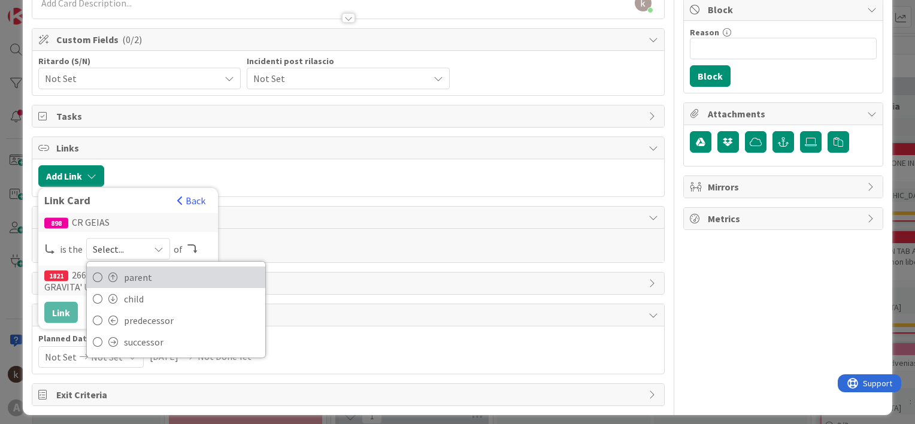
click at [119, 274] on link "parent" at bounding box center [176, 278] width 178 height 22
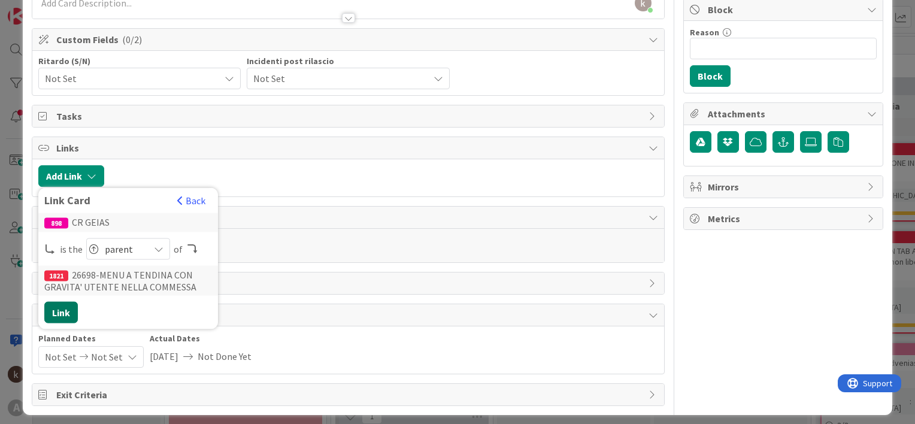
click at [72, 307] on button "Link" at bounding box center [61, 313] width 34 height 22
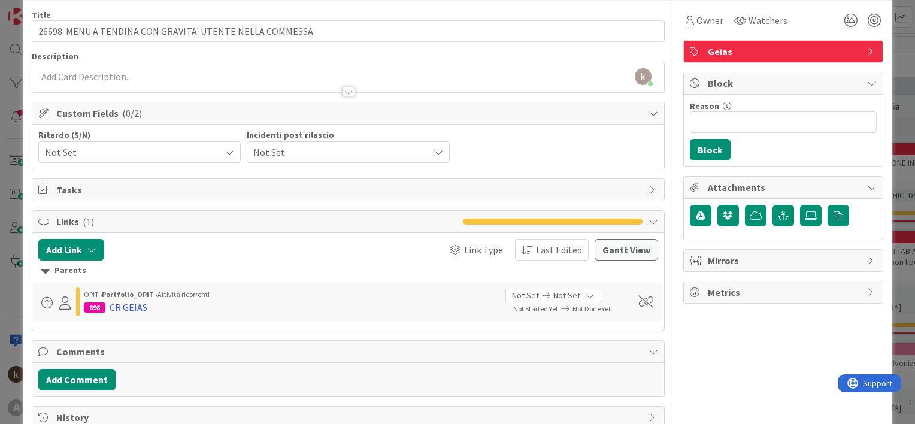
scroll to position [0, 0]
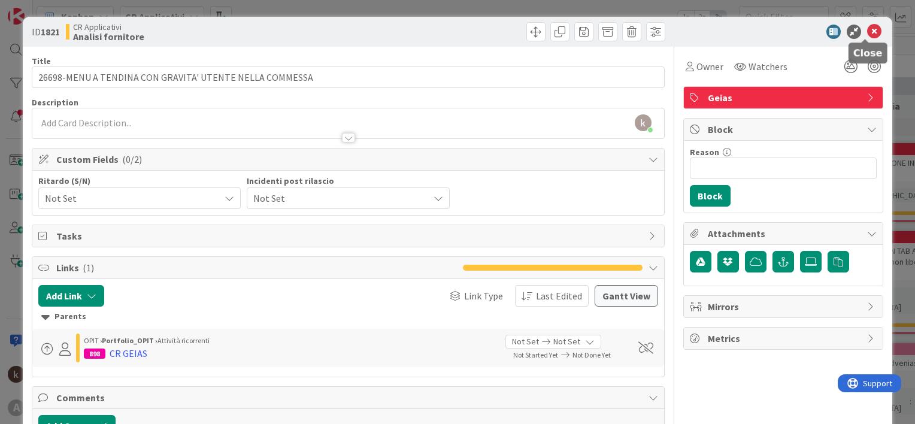
click at [869, 31] on icon at bounding box center [874, 32] width 14 height 14
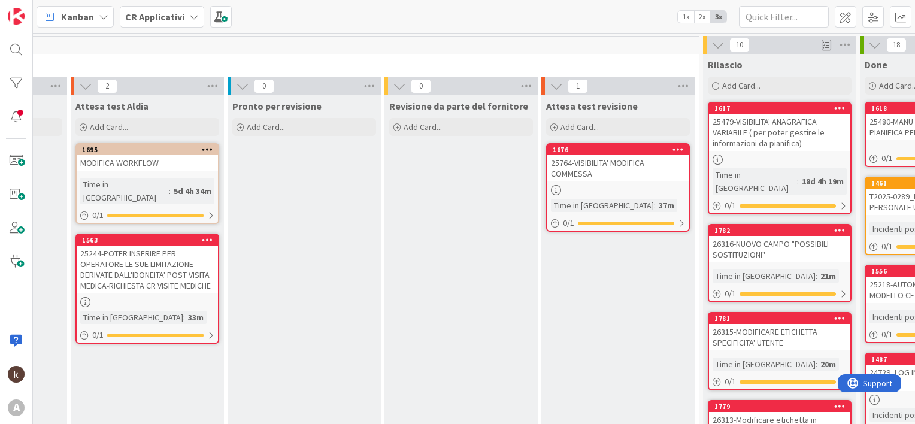
scroll to position [0, 1267]
